Goal: Navigation & Orientation: Go to known website

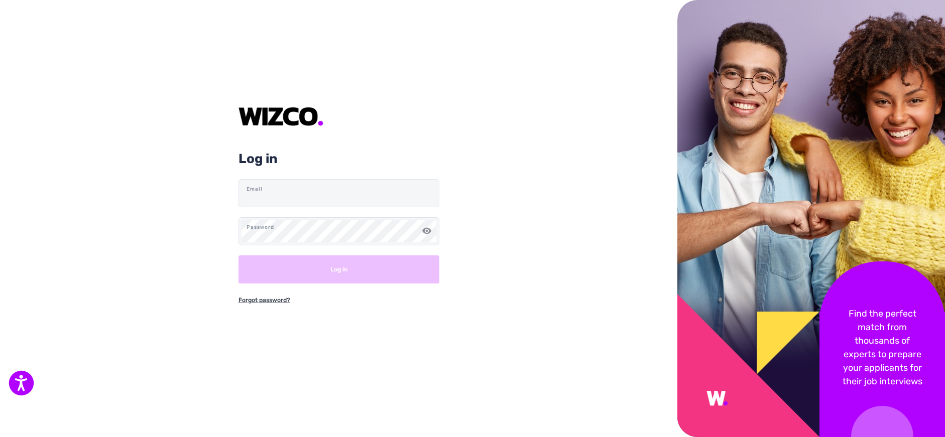
click at [21, 382] on icon "Open accessiBe: accessibility options, statement and help" at bounding box center [21, 385] width 12 height 13
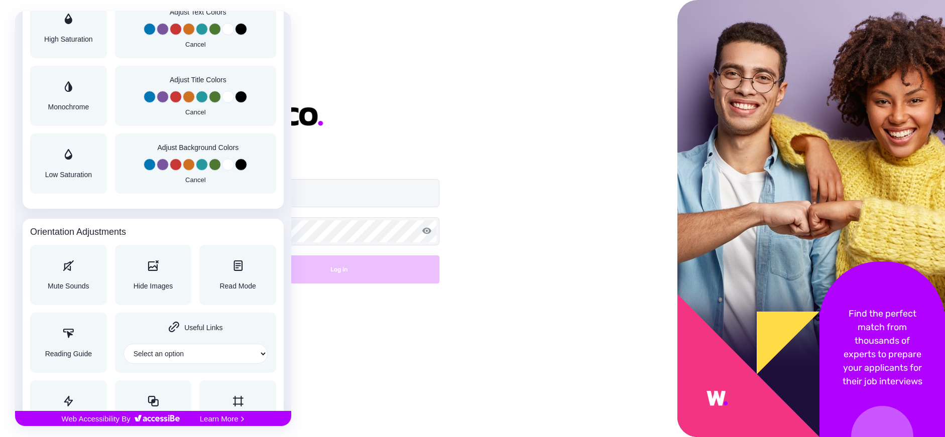
scroll to position [994, 0]
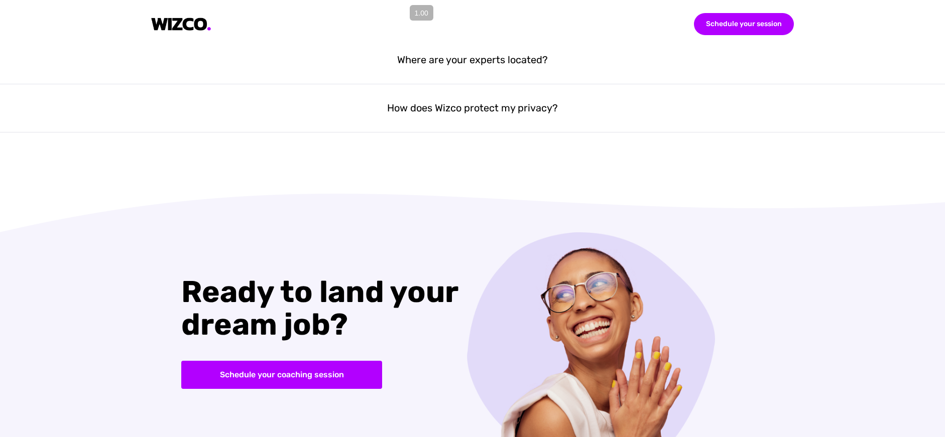
scroll to position [4510, 0]
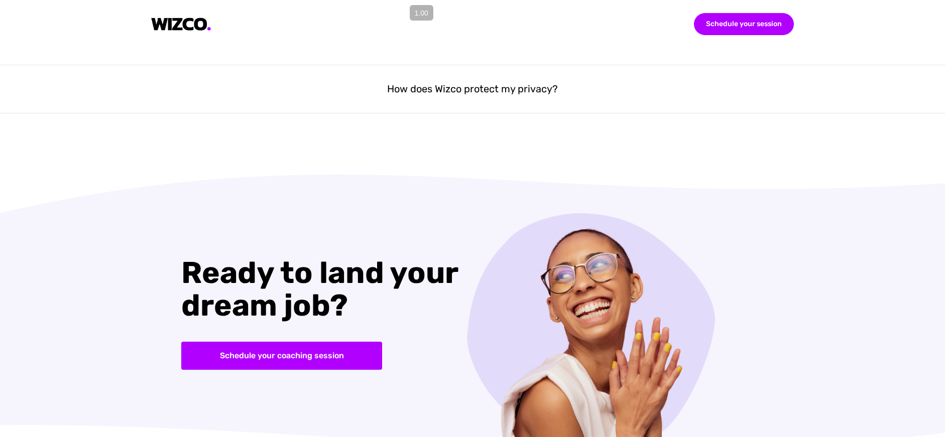
click at [181, 23] on img at bounding box center [181, 25] width 60 height 14
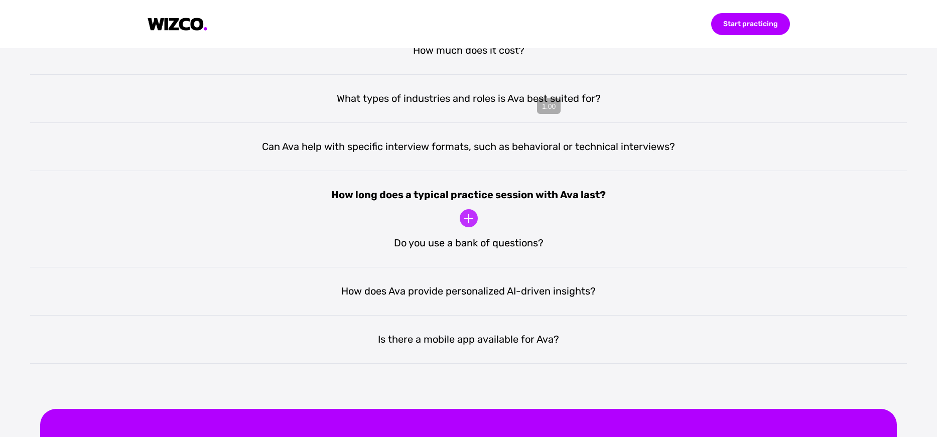
scroll to position [2107, 0]
